Goal: Check status: Check status

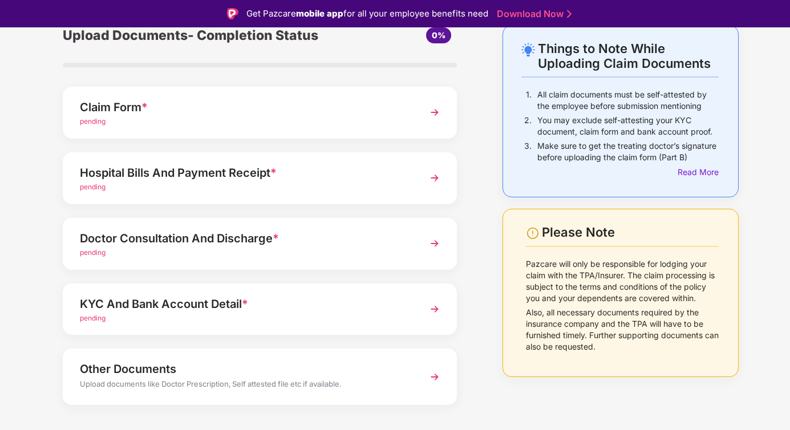
scroll to position [54, 0]
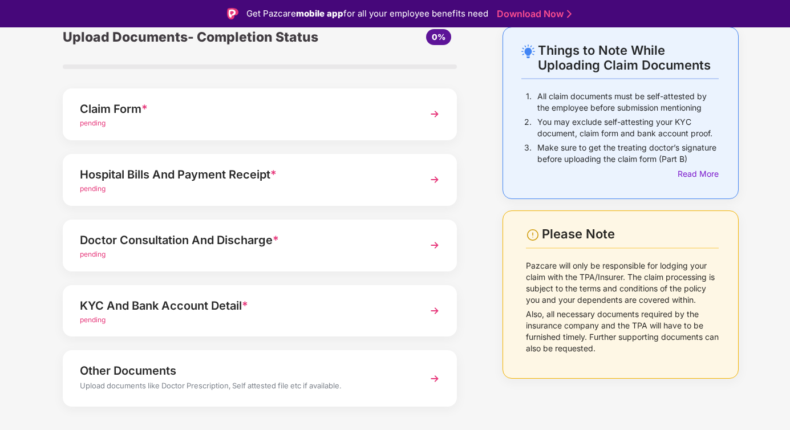
click at [432, 182] on img at bounding box center [434, 179] width 21 height 21
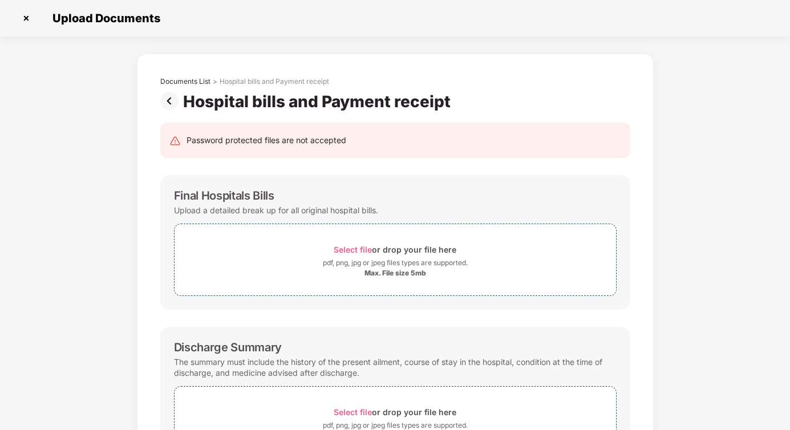
click at [168, 96] on img at bounding box center [171, 101] width 23 height 18
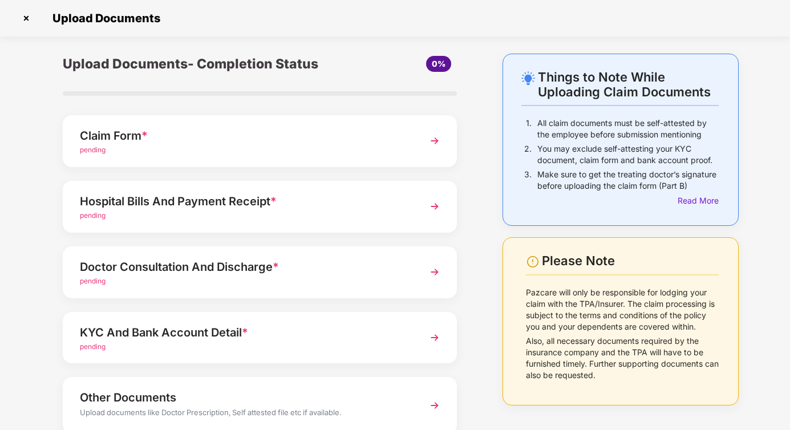
click at [238, 337] on div "KYC And Bank Account Detail *" at bounding box center [245, 332] width 330 height 18
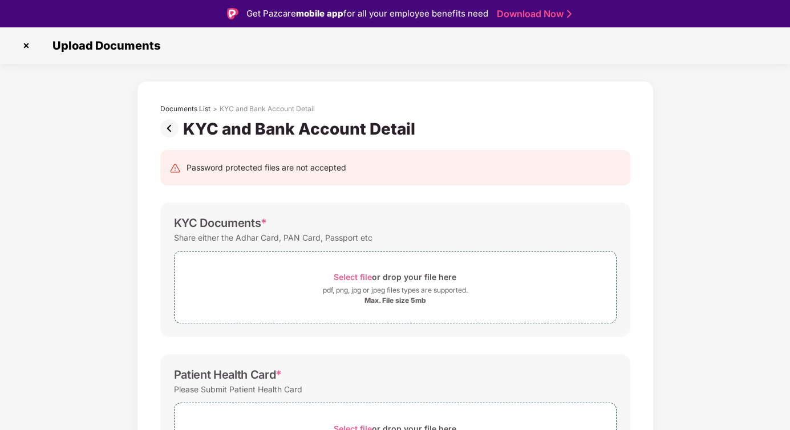
click at [25, 43] on img at bounding box center [26, 45] width 18 height 18
